Goal: Task Accomplishment & Management: Use online tool/utility

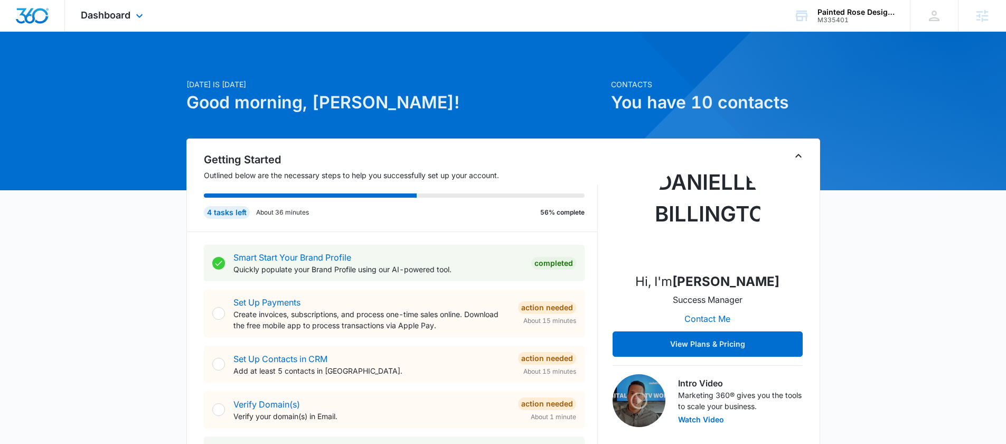
click at [76, 2] on div "Dashboard Apps Reputation Forms CRM Email Social POS Content Ads Intelligence F…" at bounding box center [113, 15] width 97 height 31
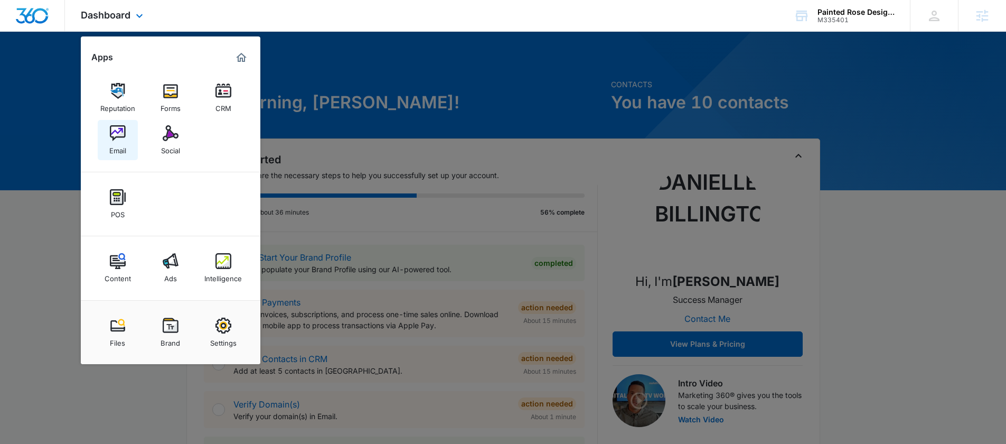
click at [118, 136] on img at bounding box center [118, 133] width 16 height 16
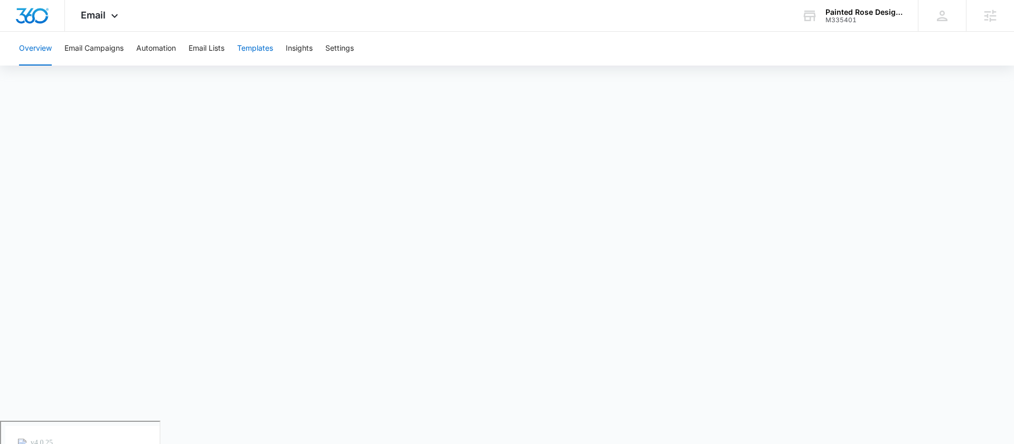
click at [261, 42] on button "Templates" at bounding box center [255, 49] width 36 height 34
click at [92, 46] on button "Email Campaigns" at bounding box center [93, 49] width 59 height 34
click at [257, 45] on button "Templates" at bounding box center [255, 49] width 36 height 34
click at [167, 48] on button "Automation" at bounding box center [156, 49] width 40 height 34
click at [268, 51] on button "Templates" at bounding box center [255, 49] width 36 height 34
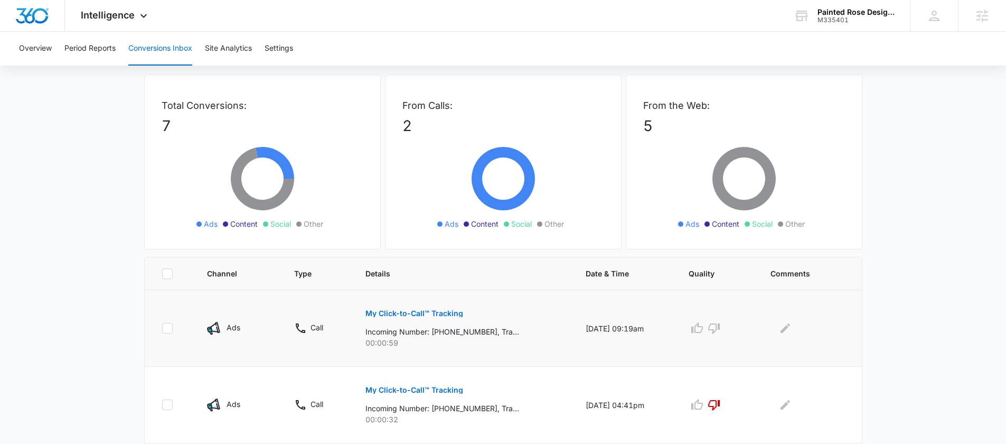
scroll to position [49, 0]
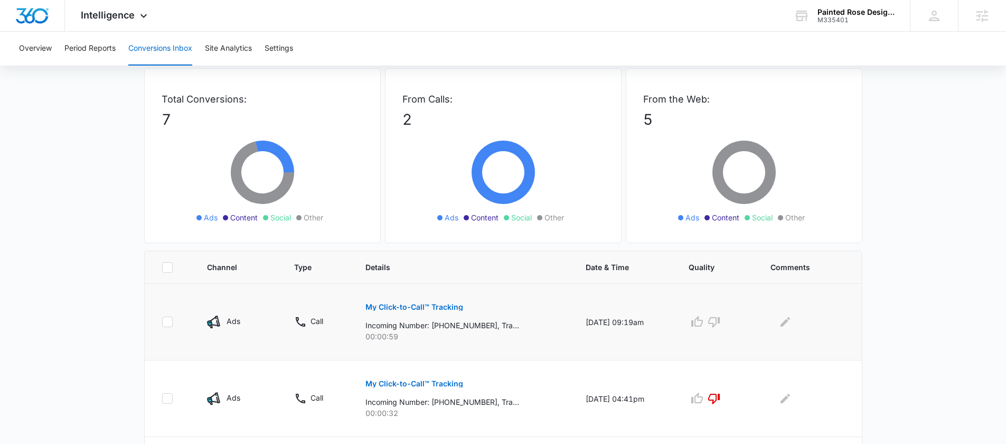
click at [427, 306] on p "My Click-to-Call™ Tracking" at bounding box center [414, 306] width 98 height 7
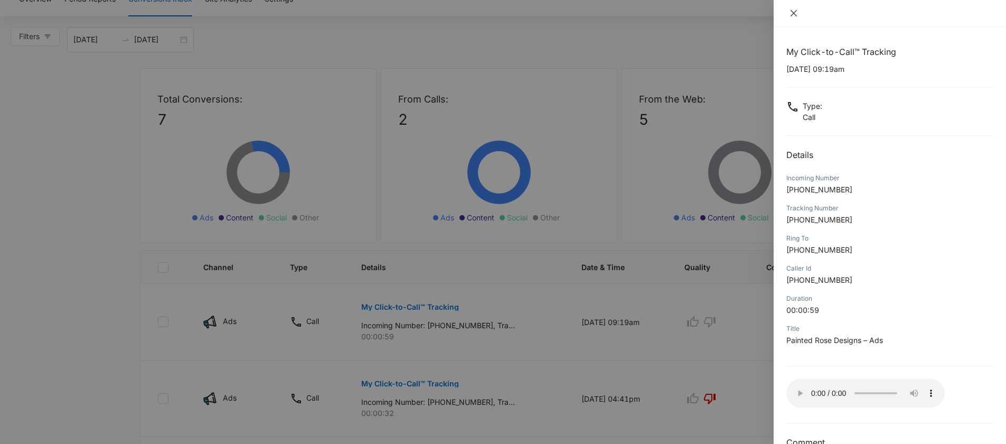
click at [794, 16] on icon "close" at bounding box center [793, 13] width 8 height 8
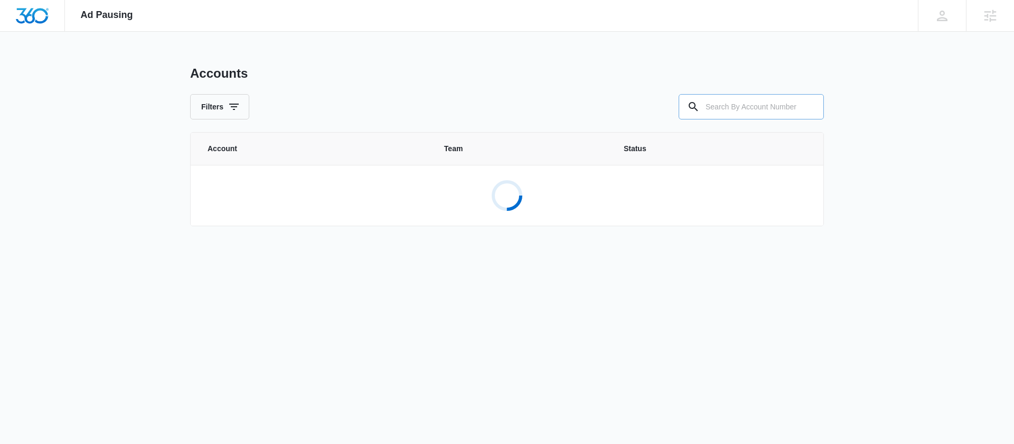
click at [716, 104] on input "text" at bounding box center [751, 106] width 145 height 25
paste input "M323419"
type input "M323419"
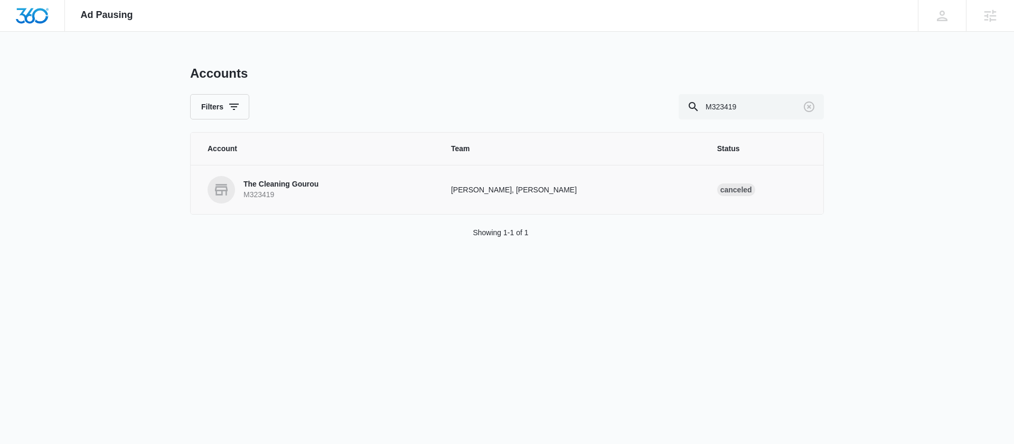
click at [314, 184] on p "The Cleaning Gourou" at bounding box center [280, 184] width 75 height 11
